Goal: Contribute content: Add original content to the website for others to see

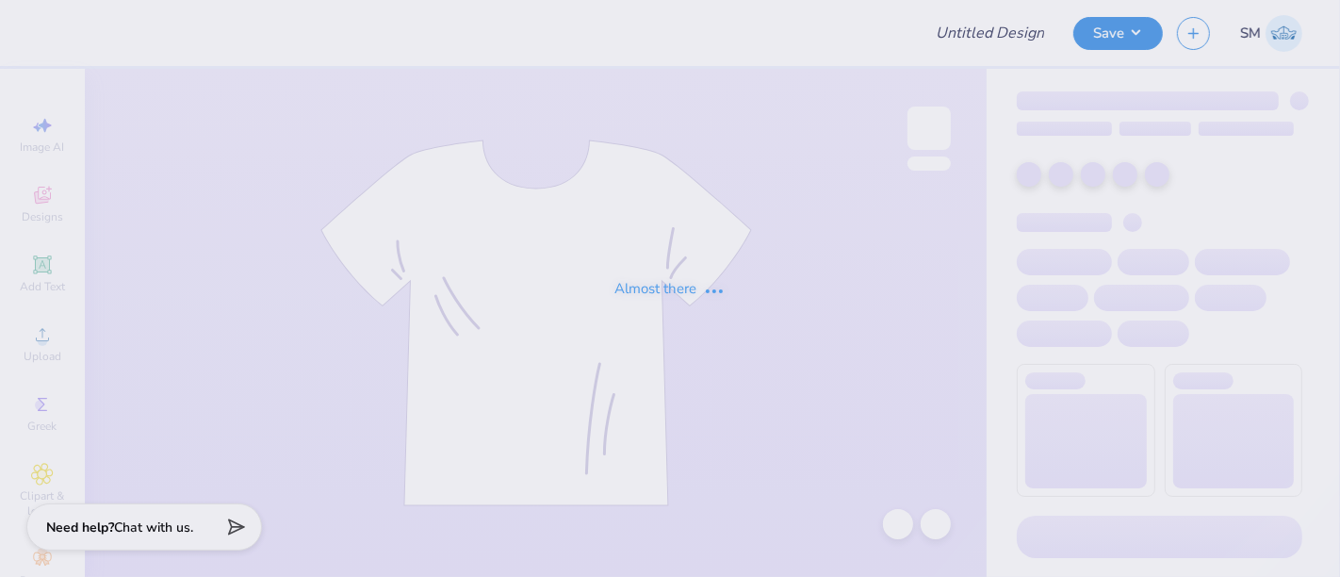
type input "LEMON"
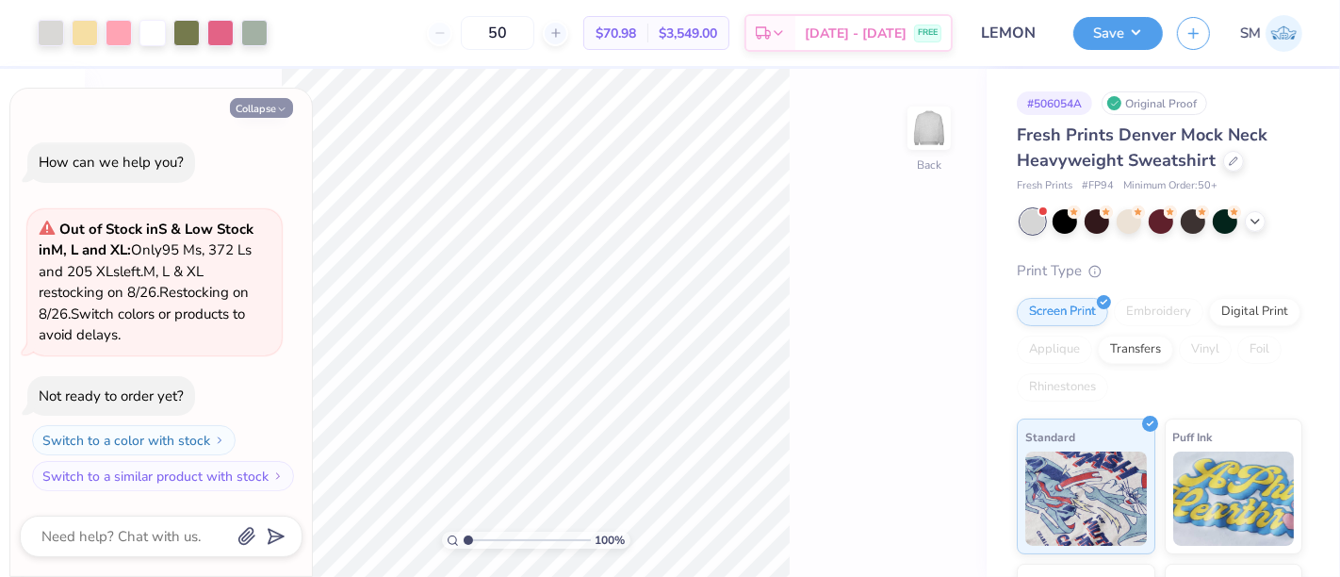
click at [271, 107] on button "Collapse" at bounding box center [261, 108] width 63 height 20
type textarea "x"
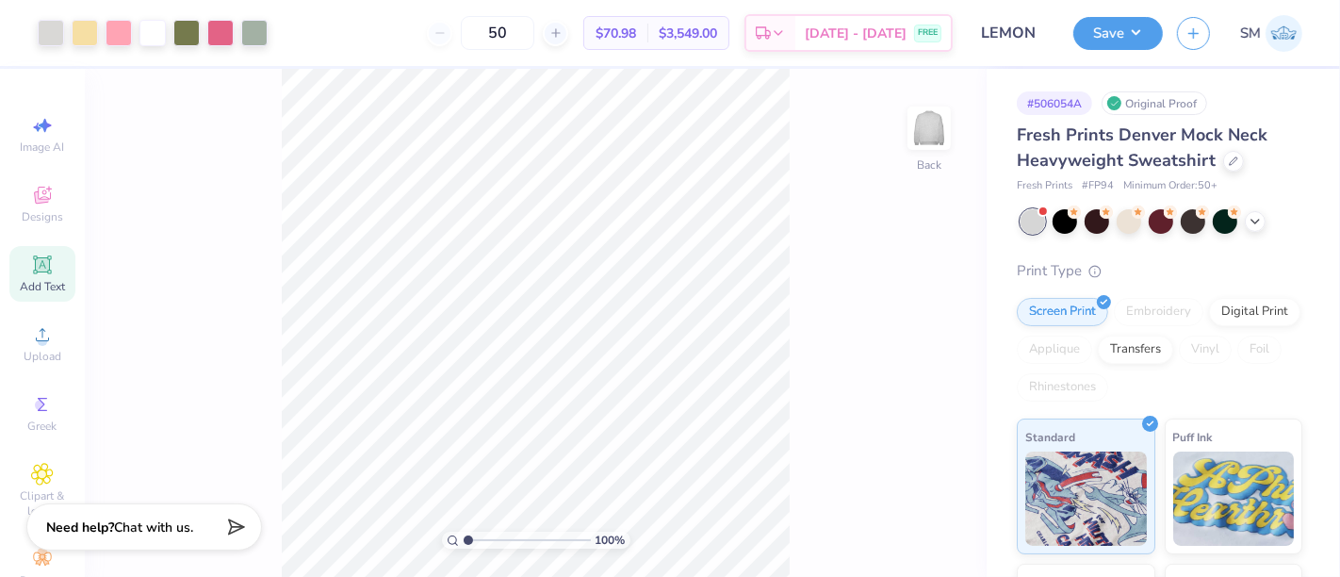
click at [45, 263] on div "Add Text" at bounding box center [42, 274] width 66 height 56
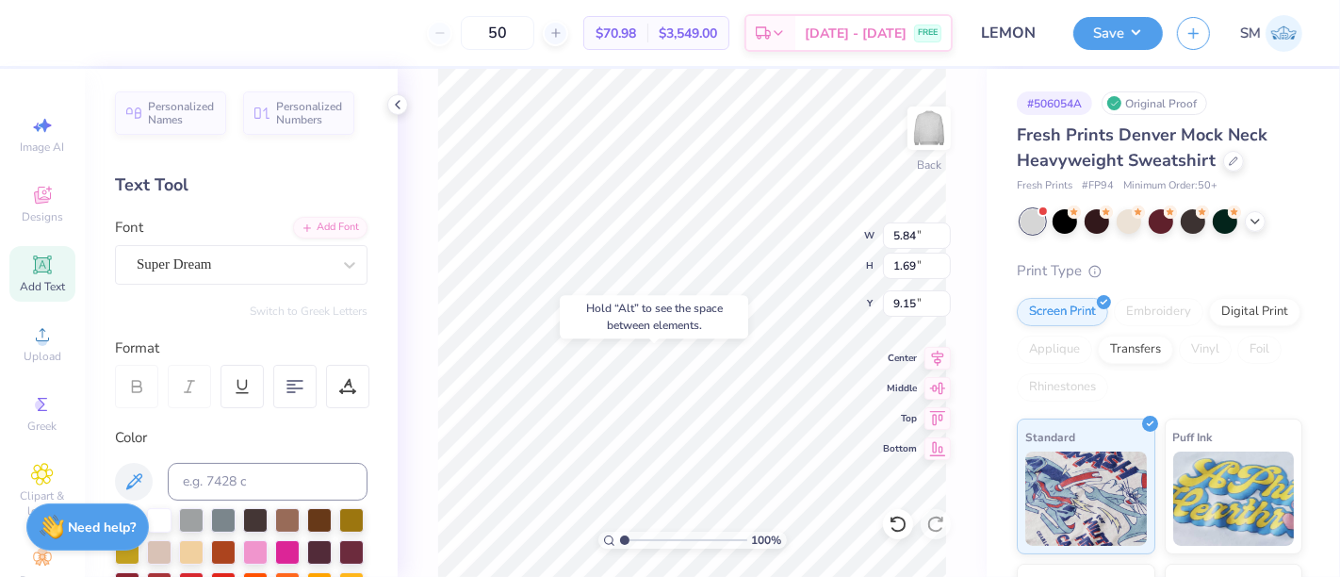
type input "10.73"
paste textarea "™"
type textarea "™"
click at [221, 261] on div "Super Dream" at bounding box center [234, 264] width 198 height 29
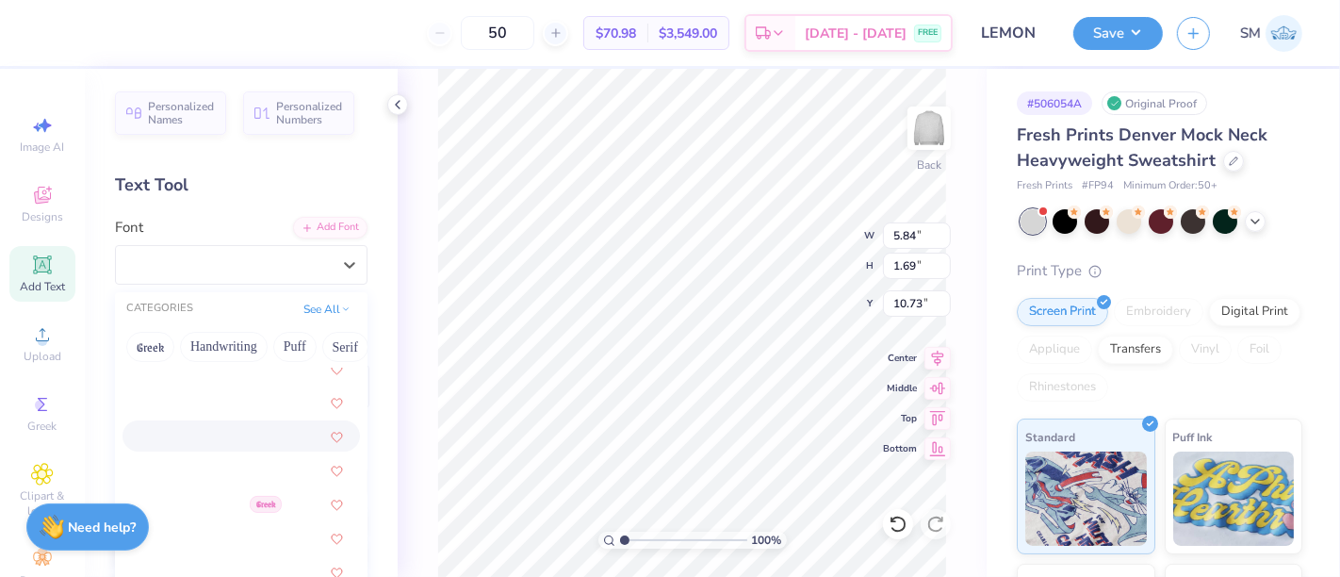
scroll to position [732, 0]
click at [227, 423] on div at bounding box center [242, 428] width 204 height 20
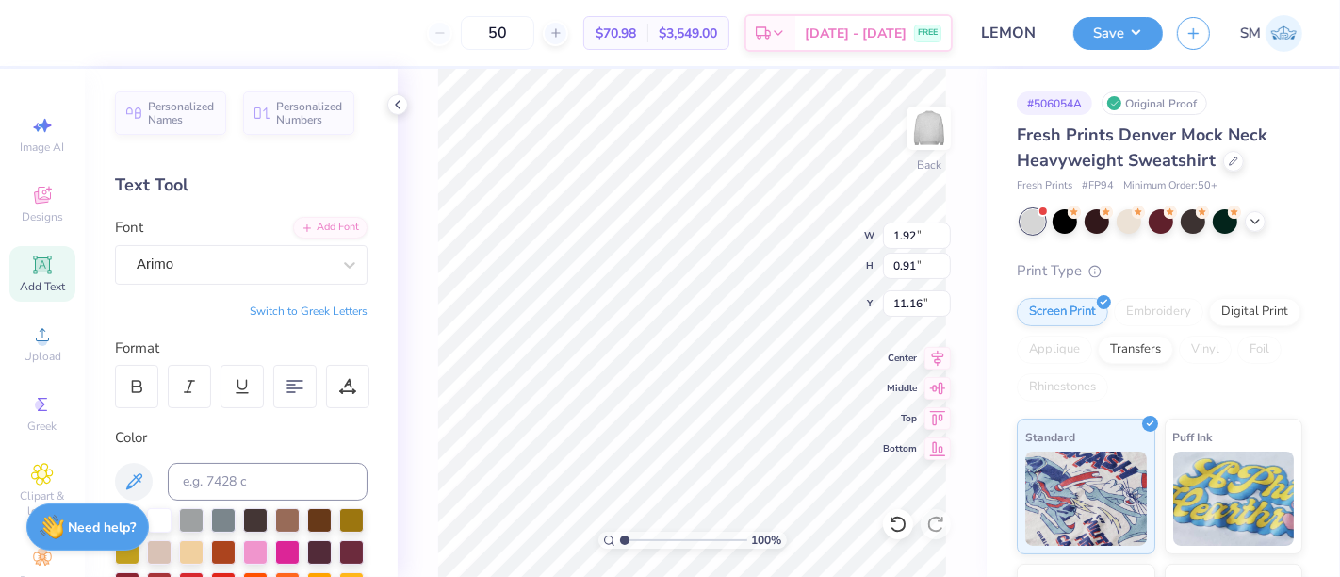
type input "0.85"
type input "0.40"
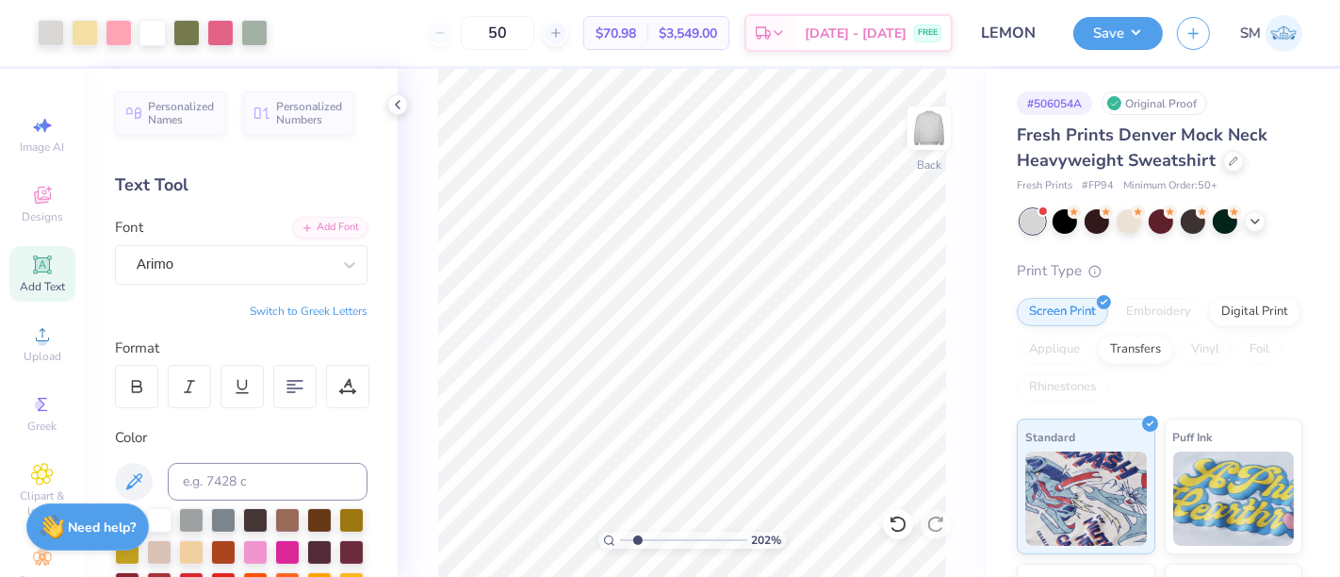
drag, startPoint x: 626, startPoint y: 537, endPoint x: 644, endPoint y: 535, distance: 18.0
click at [637, 540] on input "range" at bounding box center [683, 540] width 127 height 17
type input "2.02"
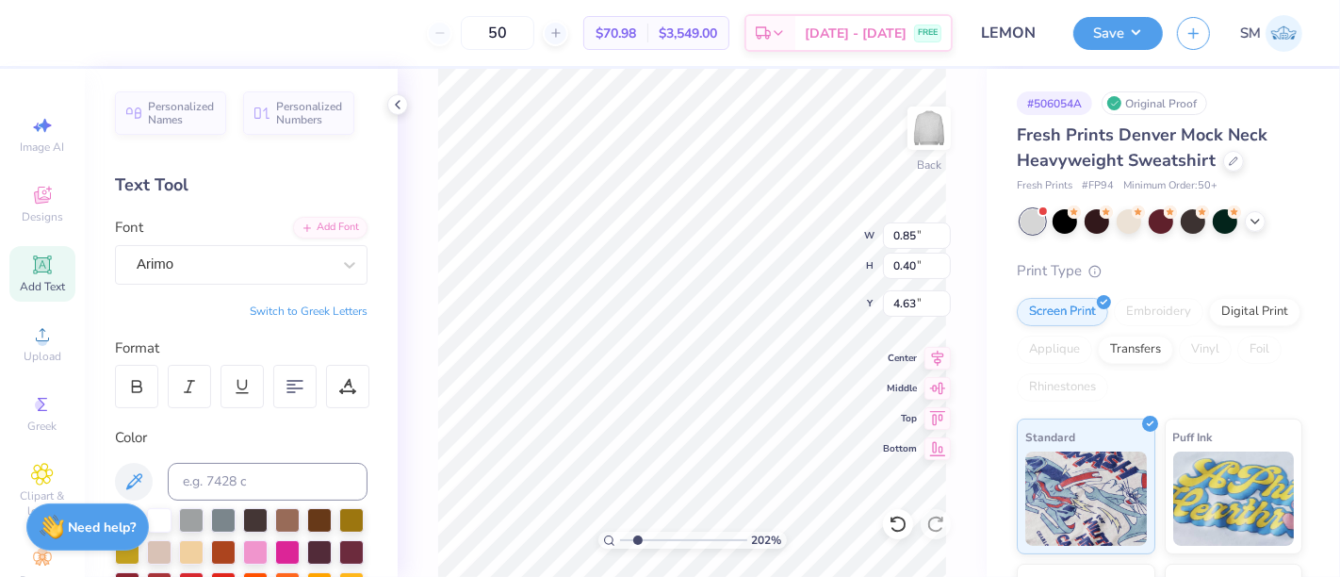
type input "4.63"
type input "0.46"
type input "0.22"
type input "4.81"
type input "0.26"
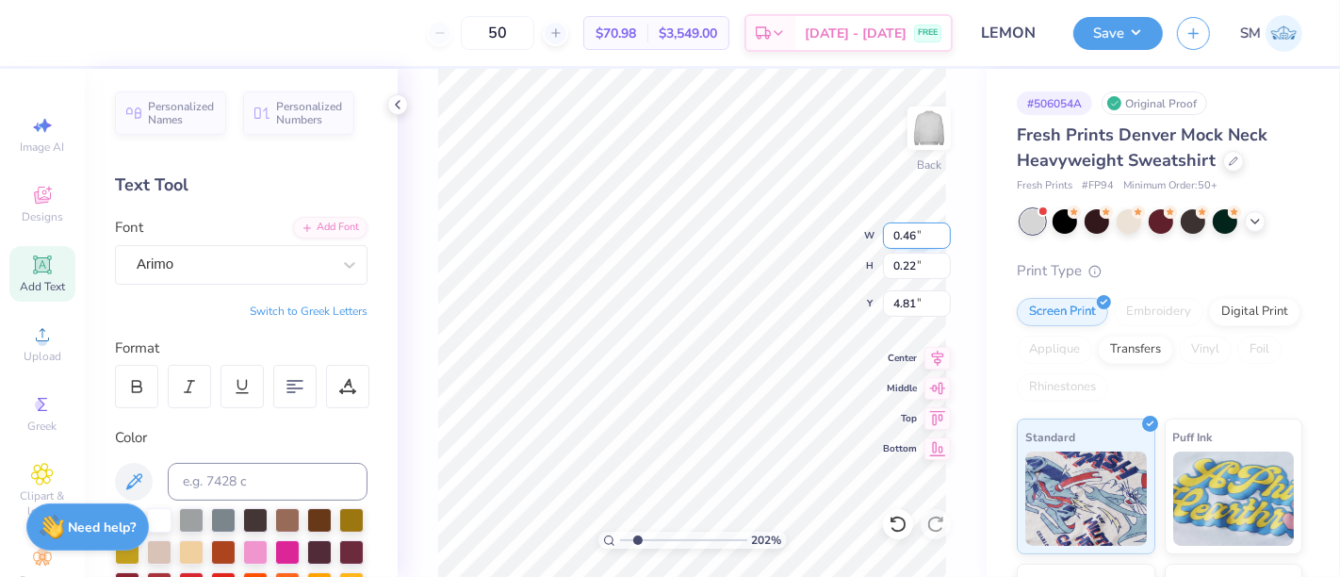
type input "0.12"
type input "4.91"
type input "0.24"
type input "0.11"
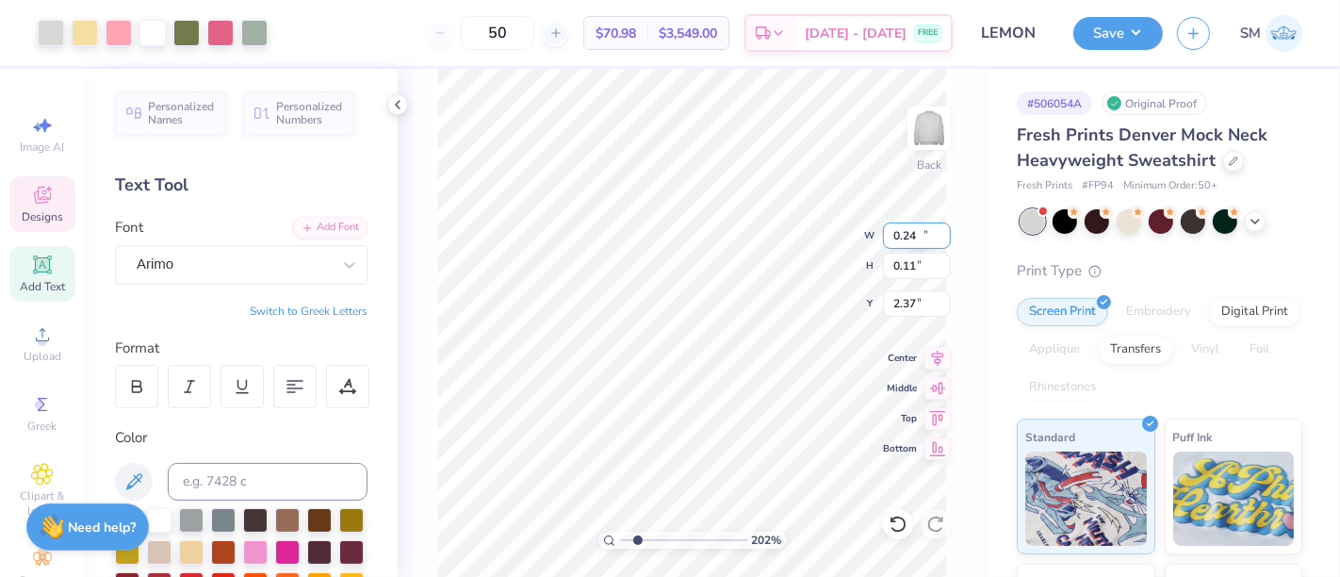
type input "13.22"
type input "8.33"
type input "2.37"
drag, startPoint x: 636, startPoint y: 535, endPoint x: 657, endPoint y: 534, distance: 20.8
type input "3.01"
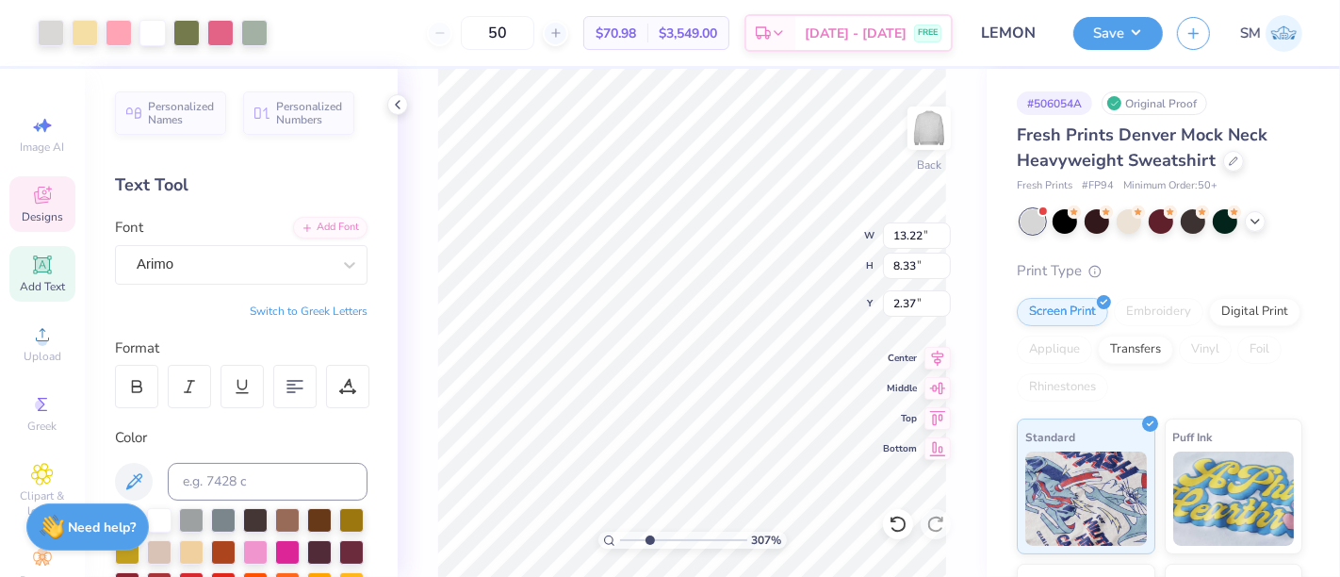
click at [649, 540] on input "range" at bounding box center [683, 540] width 127 height 17
drag, startPoint x: 1132, startPoint y: 29, endPoint x: 1128, endPoint y: 48, distance: 19.2
click at [1131, 30] on button "Save" at bounding box center [1119, 33] width 90 height 33
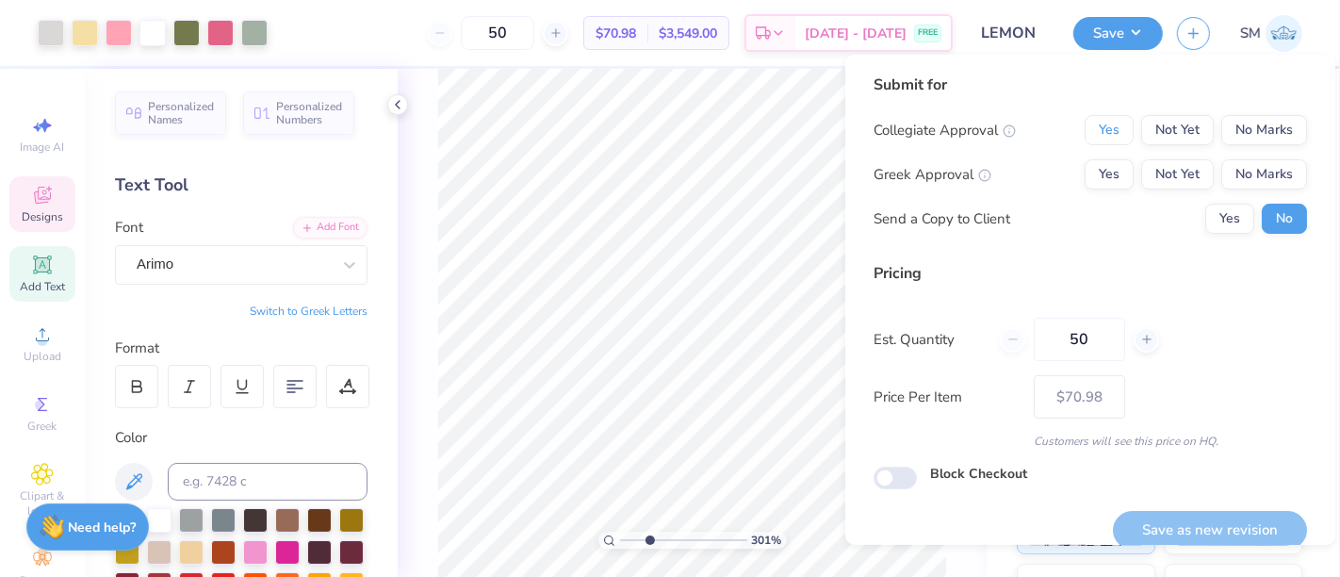
drag, startPoint x: 1086, startPoint y: 116, endPoint x: 1087, endPoint y: 155, distance: 38.7
click at [1086, 119] on button "Yes" at bounding box center [1109, 130] width 49 height 30
drag, startPoint x: 1088, startPoint y: 170, endPoint x: 1191, endPoint y: 198, distance: 107.5
click at [1088, 173] on button "Yes" at bounding box center [1109, 174] width 49 height 30
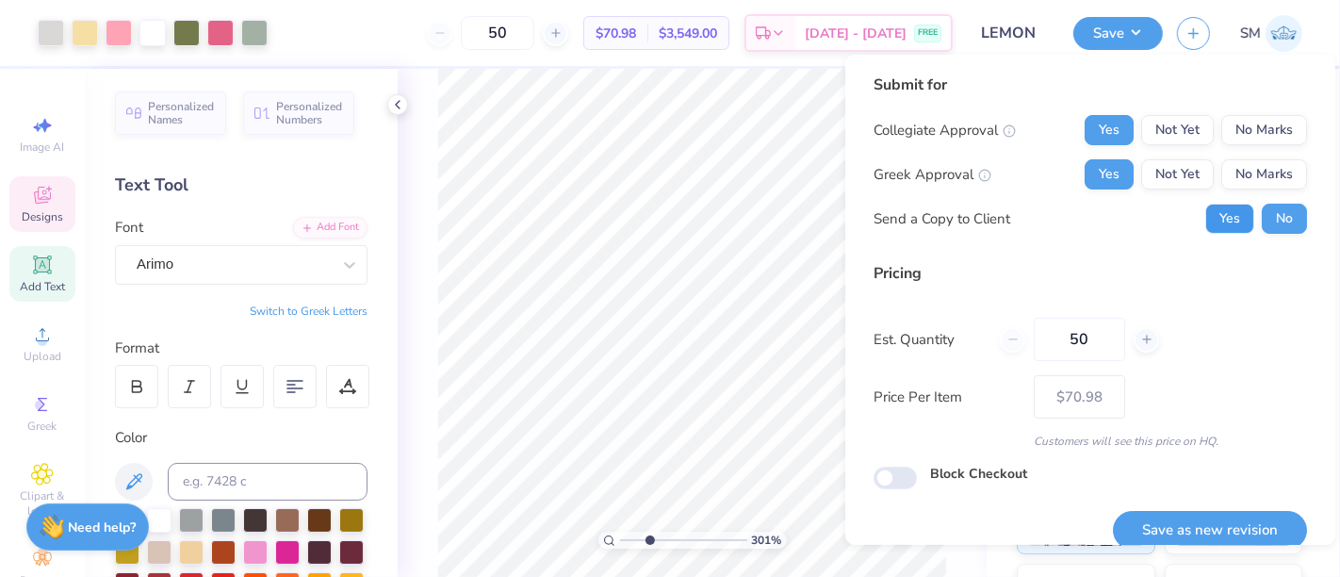
drag, startPoint x: 1205, startPoint y: 213, endPoint x: 1227, endPoint y: 259, distance: 51.4
click at [1206, 214] on button "Yes" at bounding box center [1230, 219] width 49 height 30
click at [1196, 531] on button "Save as new revision" at bounding box center [1210, 530] width 194 height 39
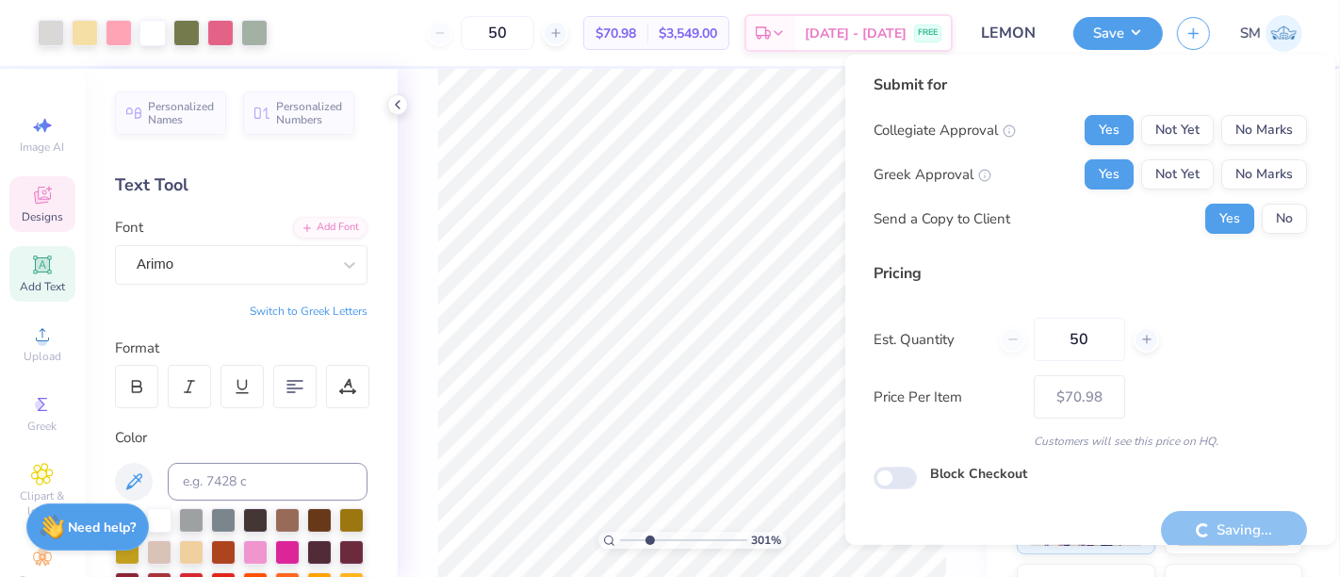
type input "– –"
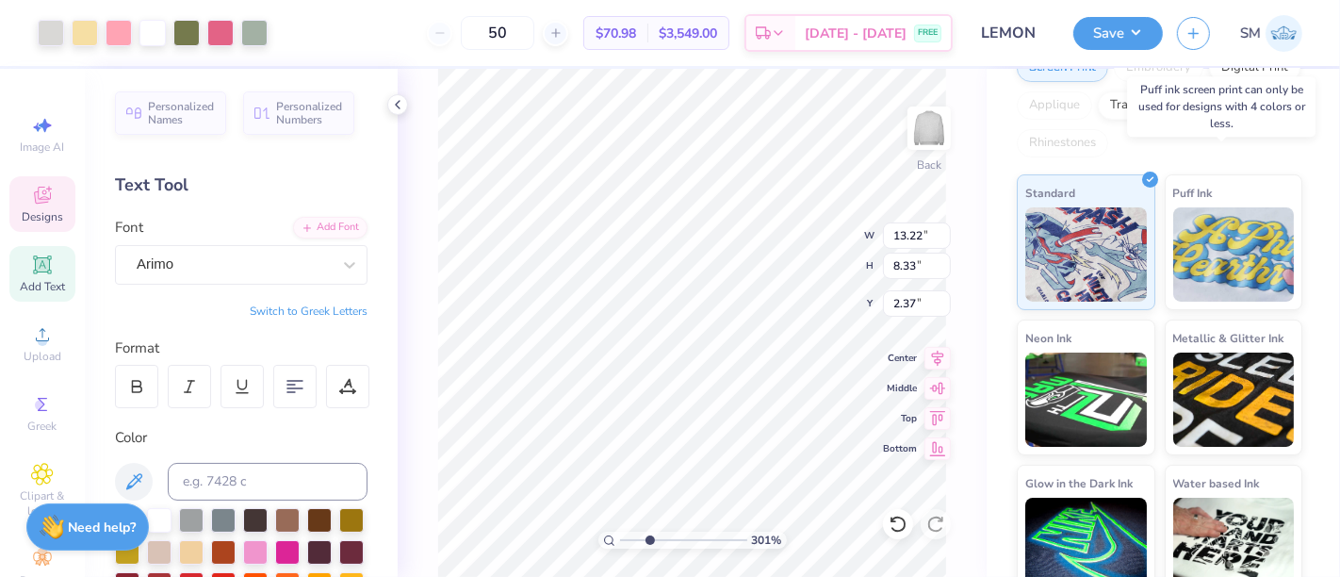
scroll to position [231, 0]
